Goal: Task Accomplishment & Management: Manage account settings

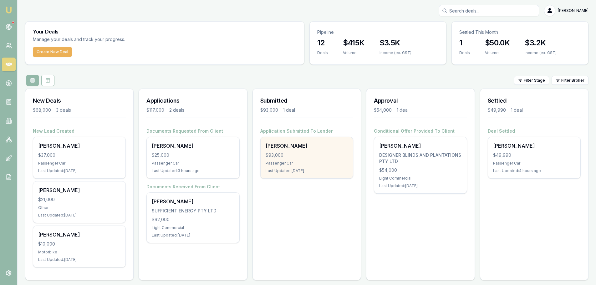
click at [327, 158] on div "$93,000" at bounding box center [307, 155] width 82 height 6
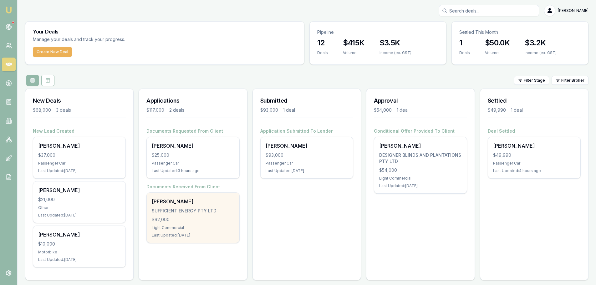
click at [199, 222] on div "$92,000" at bounding box center [193, 220] width 82 height 6
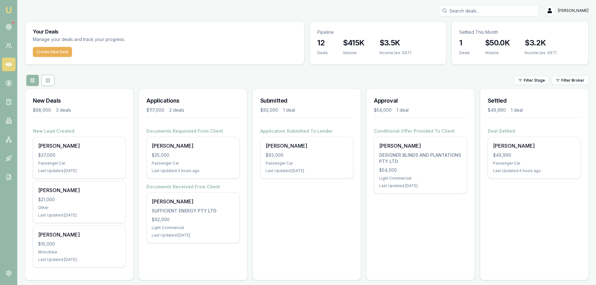
click at [519, 217] on div "Settled $49,990 1 deal Deal Settled Dillon Farmer $49,990 Passenger Car Last Up…" at bounding box center [534, 185] width 109 height 192
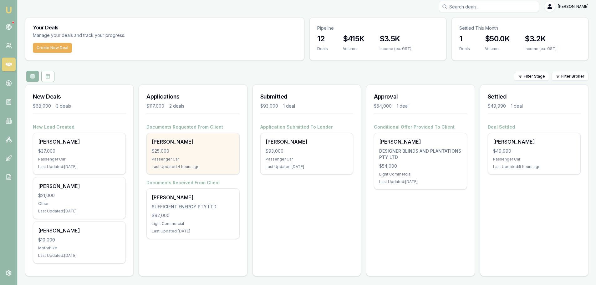
scroll to position [5, 0]
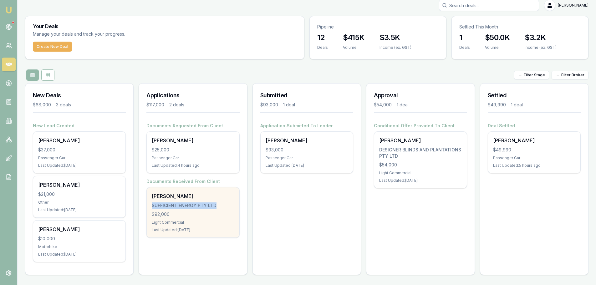
drag, startPoint x: 152, startPoint y: 205, endPoint x: 218, endPoint y: 207, distance: 66.0
click at [218, 207] on div "SUFFICIENT ENERGY PTY LTD" at bounding box center [193, 205] width 82 height 6
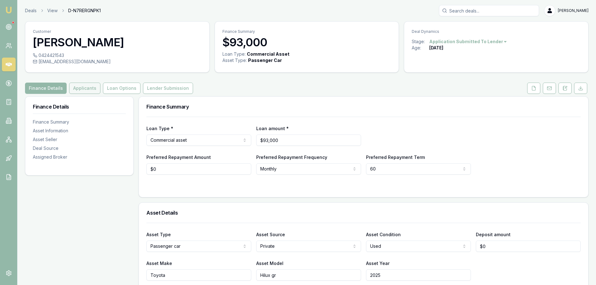
click at [87, 87] on button "Applicants" at bounding box center [84, 88] width 31 height 11
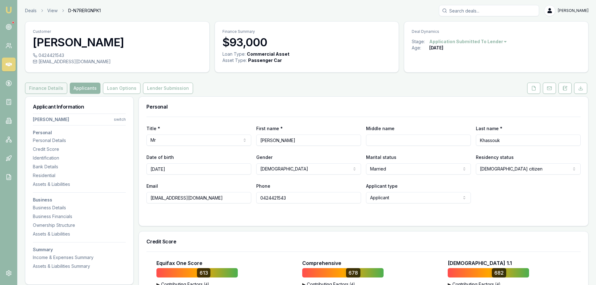
click at [46, 89] on button "Finance Details" at bounding box center [46, 88] width 42 height 11
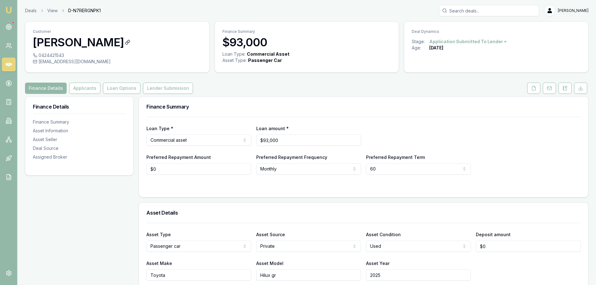
click at [98, 47] on h3 "[PERSON_NAME]" at bounding box center [117, 42] width 169 height 13
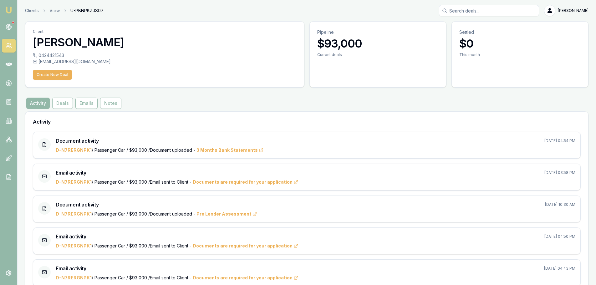
click at [101, 43] on h3 "[PERSON_NAME]" at bounding box center [165, 42] width 264 height 13
copy h3 "[PERSON_NAME]"
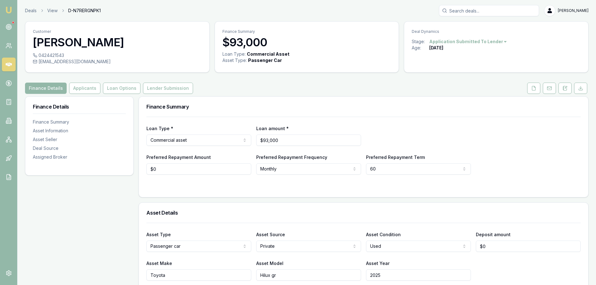
click at [79, 91] on button "Applicants" at bounding box center [84, 88] width 31 height 11
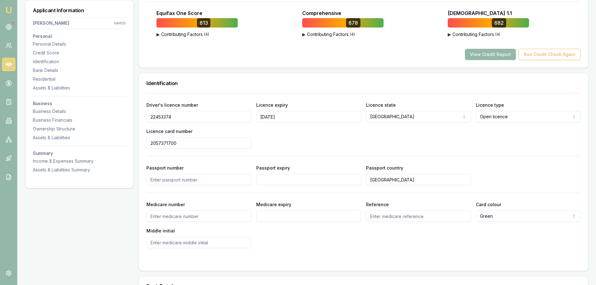
scroll to position [250, 0]
click at [152, 120] on input "22453374" at bounding box center [198, 116] width 105 height 11
click at [153, 118] on input "22453374" at bounding box center [198, 116] width 105 height 11
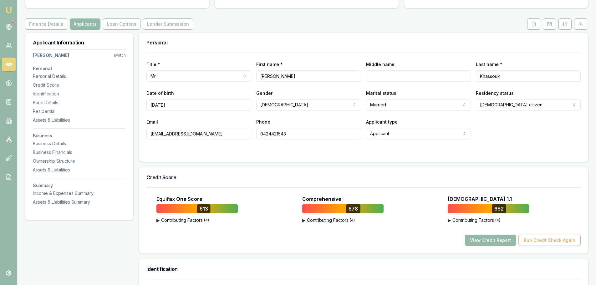
scroll to position [63, 0]
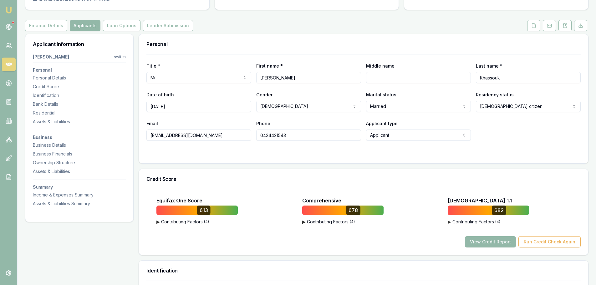
click at [273, 134] on input "0424421543" at bounding box center [308, 135] width 105 height 11
click at [161, 135] on input "[EMAIL_ADDRESS][DOMAIN_NAME]" at bounding box center [198, 135] width 105 height 11
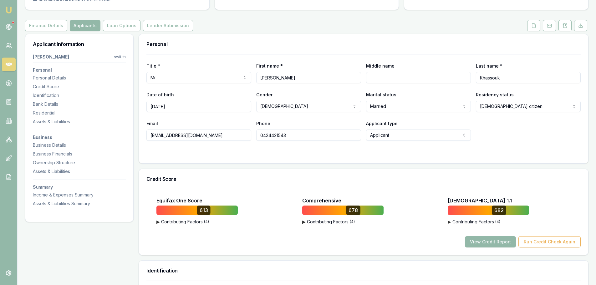
click at [161, 135] on input "[EMAIL_ADDRESS][DOMAIN_NAME]" at bounding box center [198, 135] width 105 height 11
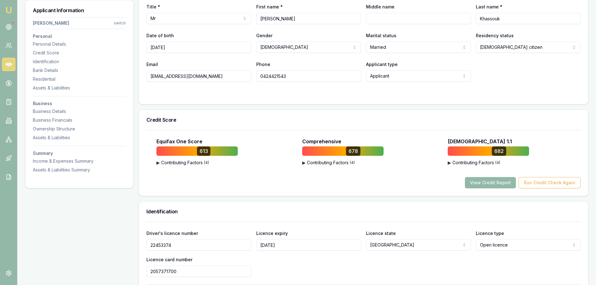
scroll to position [125, 0]
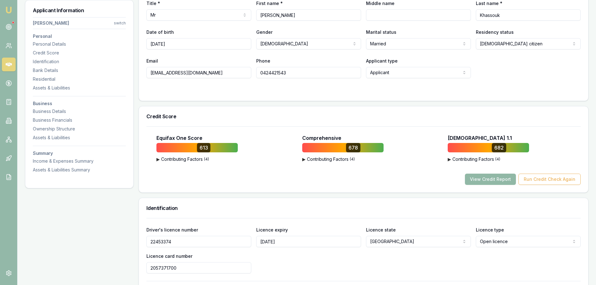
click at [480, 178] on button "View Credit Report" at bounding box center [490, 179] width 51 height 11
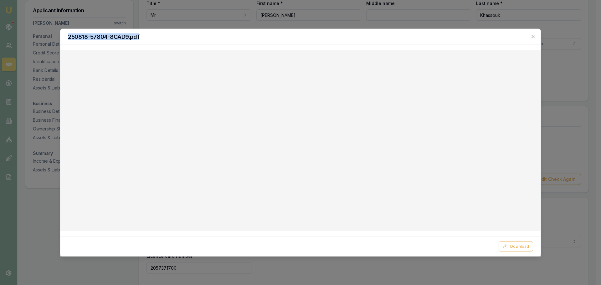
drag, startPoint x: 480, startPoint y: 35, endPoint x: 475, endPoint y: 24, distance: 12.2
click at [475, 24] on body "Emu Broker Deals View D-N7RERGNPK1 Evette Abdo Toggle Menu Customer Chadi Khass…" at bounding box center [298, 17] width 596 height 285
click at [534, 36] on icon "button" at bounding box center [532, 36] width 5 height 5
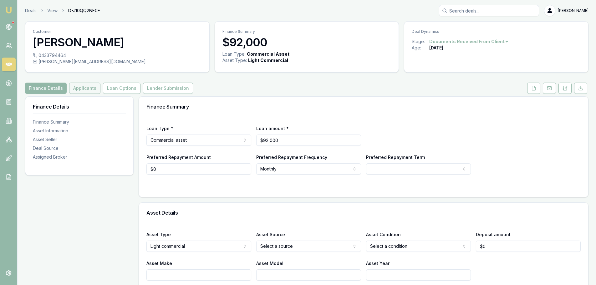
click at [80, 89] on button "Applicants" at bounding box center [84, 88] width 31 height 11
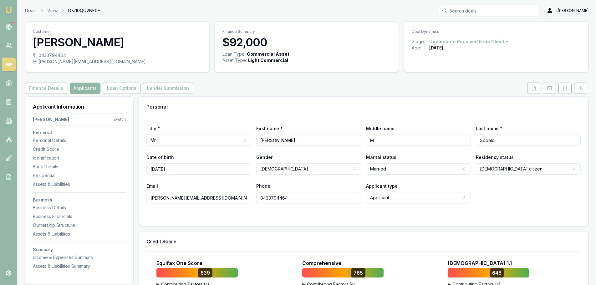
drag, startPoint x: 284, startPoint y: 138, endPoint x: 254, endPoint y: 140, distance: 30.1
click at [256, 139] on div "Title * Mr Mr Mrs Miss Ms Dr Prof First name * George Middle name M Last name *…" at bounding box center [363, 135] width 434 height 21
drag, startPoint x: 499, startPoint y: 139, endPoint x: 465, endPoint y: 141, distance: 34.2
click at [465, 141] on div "Title * Mr Mr Mrs Miss Ms Dr Prof First name * George Middle name M Last name *…" at bounding box center [363, 135] width 434 height 21
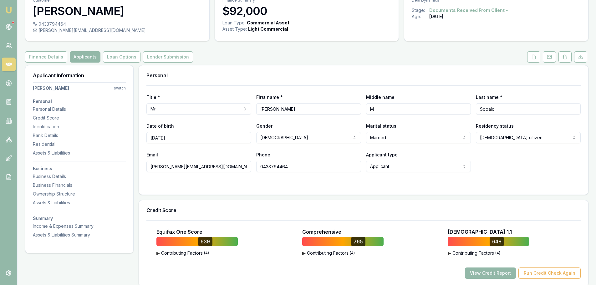
click at [194, 184] on div at bounding box center [363, 184] width 434 height 5
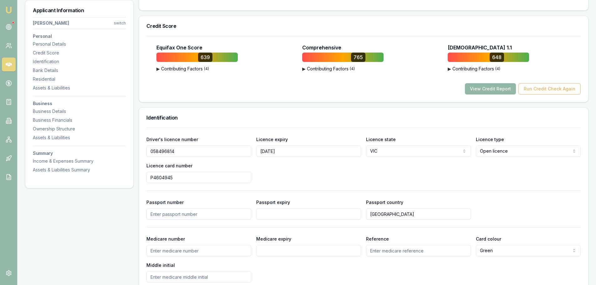
scroll to position [250, 0]
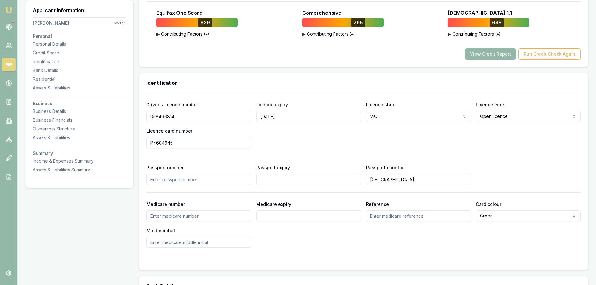
drag, startPoint x: 176, startPoint y: 115, endPoint x: 149, endPoint y: 113, distance: 27.3
click at [149, 113] on input "058496814" at bounding box center [198, 116] width 105 height 11
click at [278, 138] on div "Driver's licence number 058496814 Licence expiry 07/01/2027 Licence state VIC N…" at bounding box center [363, 125] width 434 height 48
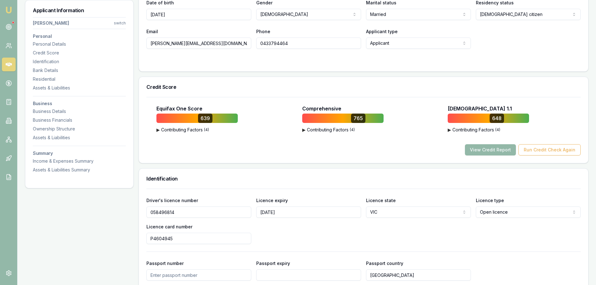
scroll to position [156, 0]
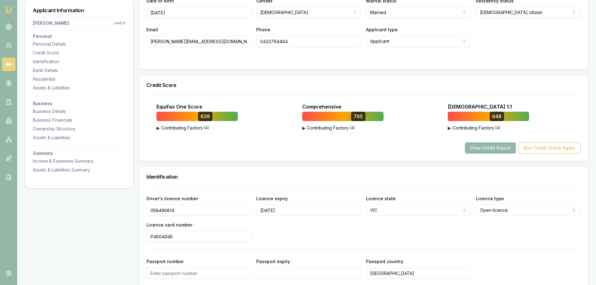
drag, startPoint x: 286, startPoint y: 209, endPoint x: 256, endPoint y: 211, distance: 30.5
click at [256, 211] on div "Driver's licence number 058496814 Licence expiry 07/01/2027 Licence state VIC N…" at bounding box center [363, 219] width 434 height 48
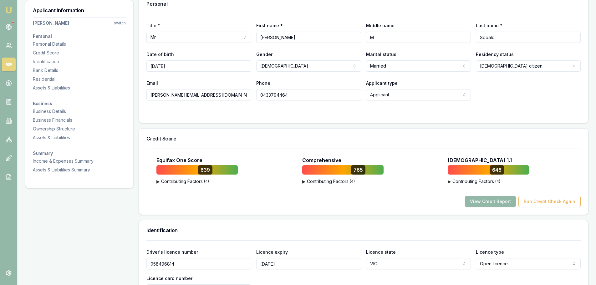
scroll to position [31, 0]
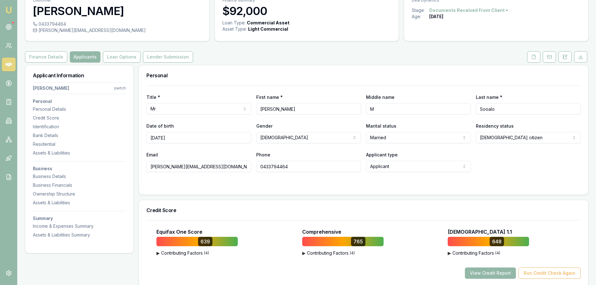
drag, startPoint x: 294, startPoint y: 166, endPoint x: 242, endPoint y: 166, distance: 52.6
click at [242, 166] on div "Email george@sufficientenergy.com.au Phone 0433794464 Applicant type Applicant …" at bounding box center [363, 161] width 434 height 21
drag, startPoint x: 38, startPoint y: 30, endPoint x: 106, endPoint y: 31, distance: 67.9
click at [106, 31] on div "george@sufficientenergy.com.au" at bounding box center [117, 30] width 169 height 6
copy div "george@sufficientenergy.com.au"
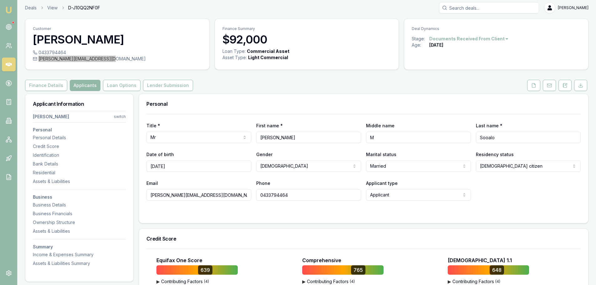
scroll to position [0, 0]
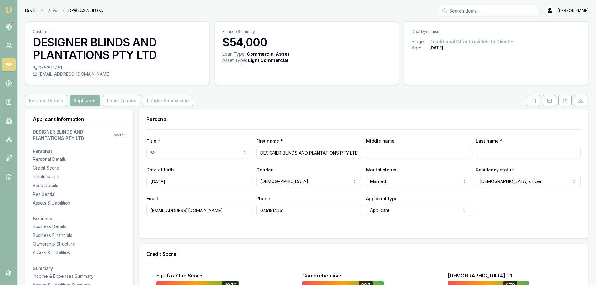
click at [34, 12] on link "Deals" at bounding box center [31, 11] width 12 height 6
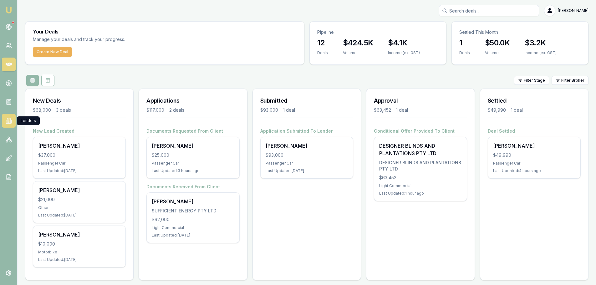
click at [8, 123] on icon at bounding box center [9, 121] width 6 height 6
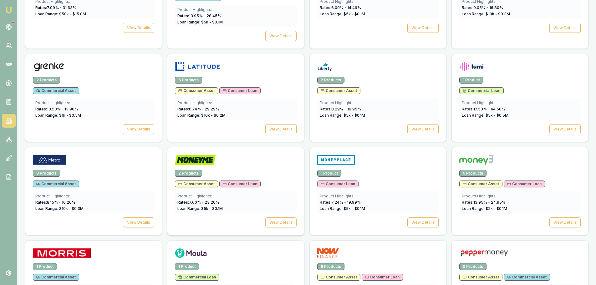
scroll to position [626, 0]
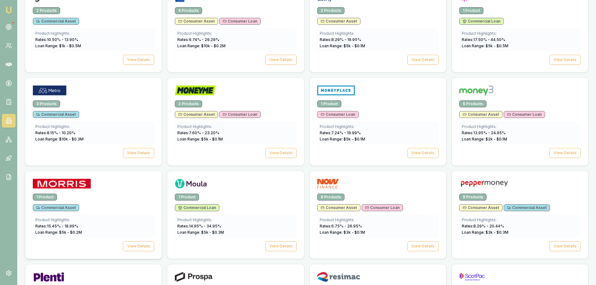
click at [91, 188] on div at bounding box center [93, 185] width 121 height 13
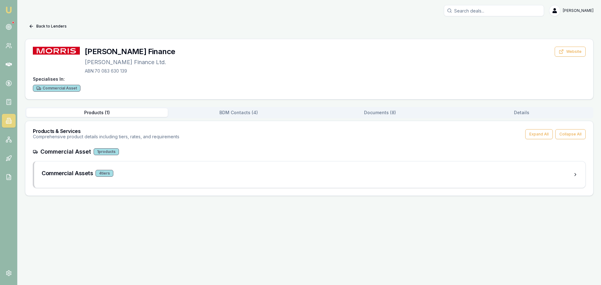
click at [238, 84] on div "Specialises In: Commercial Asset" at bounding box center [309, 84] width 553 height 16
click at [565, 53] on button "Website" at bounding box center [569, 52] width 31 height 10
click at [54, 88] on div "Commercial Asset" at bounding box center [57, 88] width 48 height 7
click at [101, 150] on div "1 products" at bounding box center [106, 151] width 25 height 7
click at [55, 85] on div "Commercial Asset" at bounding box center [57, 88] width 48 height 7
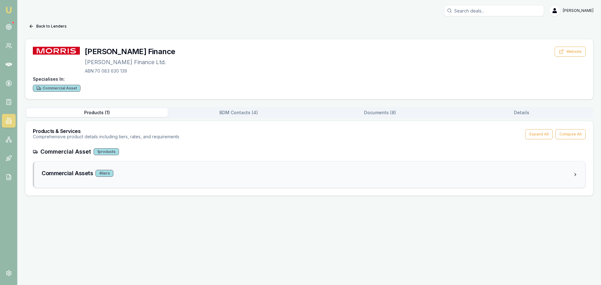
click at [102, 173] on div "4 tier s" at bounding box center [104, 173] width 18 height 7
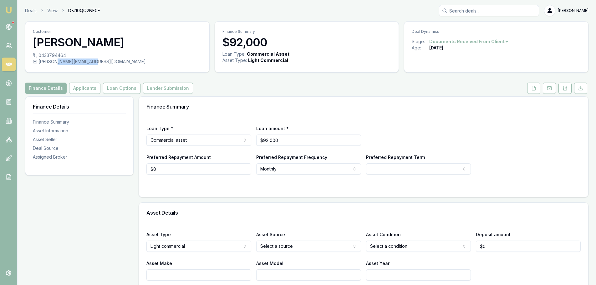
drag, startPoint x: 59, startPoint y: 61, endPoint x: 90, endPoint y: 62, distance: 31.6
click at [90, 62] on div "[PERSON_NAME][EMAIL_ADDRESS][DOMAIN_NAME]" at bounding box center [117, 62] width 169 height 6
click at [30, 9] on link "Deals" at bounding box center [31, 11] width 12 height 6
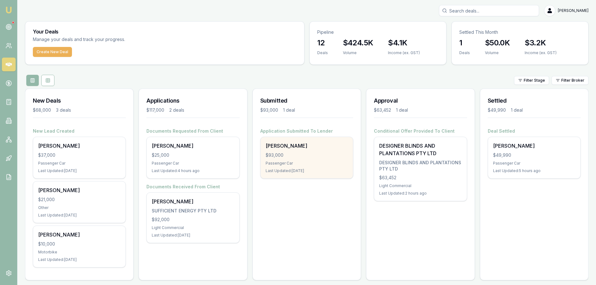
click at [327, 158] on div "$93,000" at bounding box center [307, 155] width 82 height 6
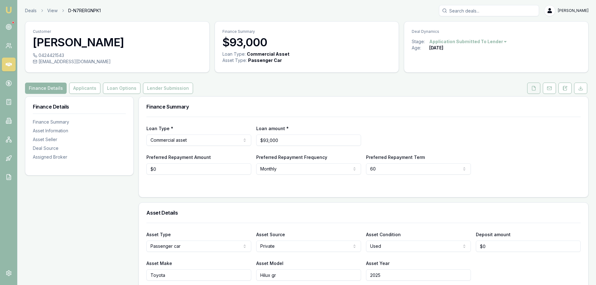
click at [535, 87] on icon at bounding box center [533, 88] width 5 height 5
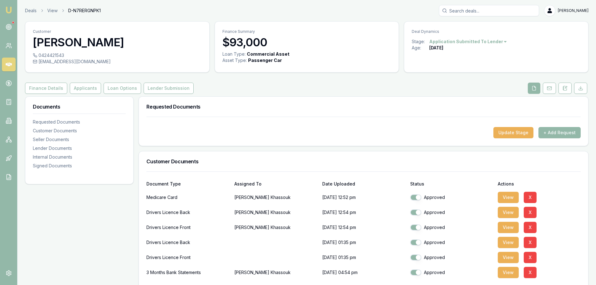
scroll to position [125, 0]
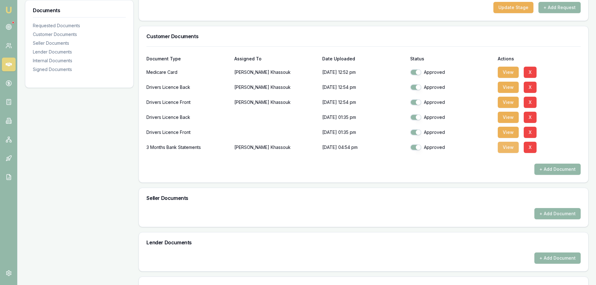
click at [505, 147] on button "View" at bounding box center [508, 147] width 21 height 11
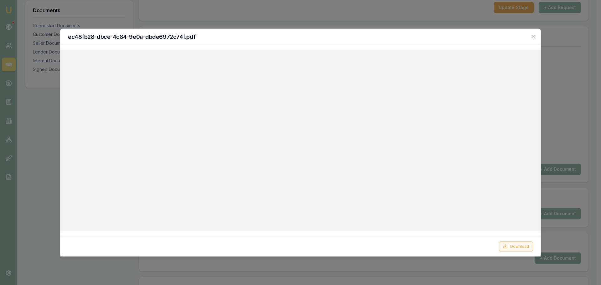
click at [514, 246] on button "Download" at bounding box center [515, 246] width 34 height 10
click at [533, 36] on icon "button" at bounding box center [532, 36] width 3 height 3
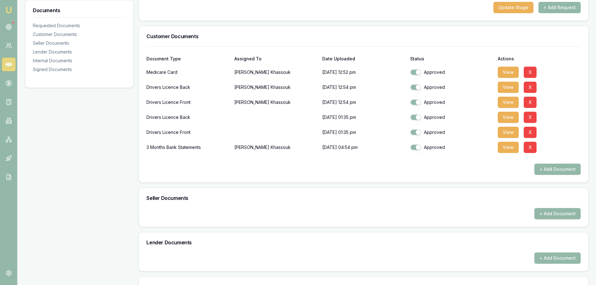
scroll to position [0, 0]
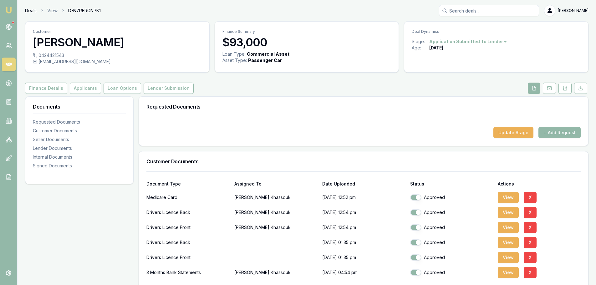
click at [26, 11] on link "Deals" at bounding box center [31, 11] width 12 height 6
